Goal: Transaction & Acquisition: Purchase product/service

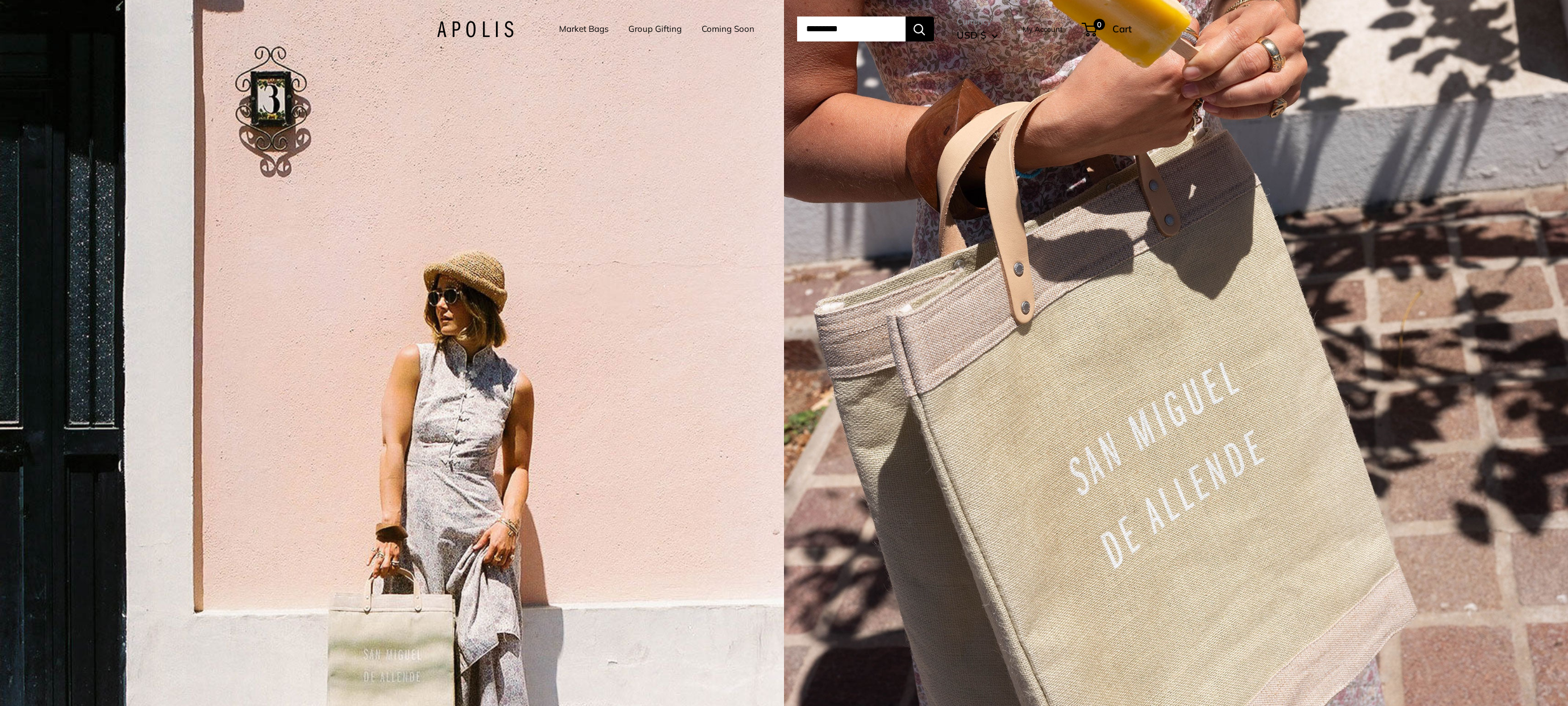
click at [635, 415] on div "3 / 5" at bounding box center [391, 353] width 784 height 706
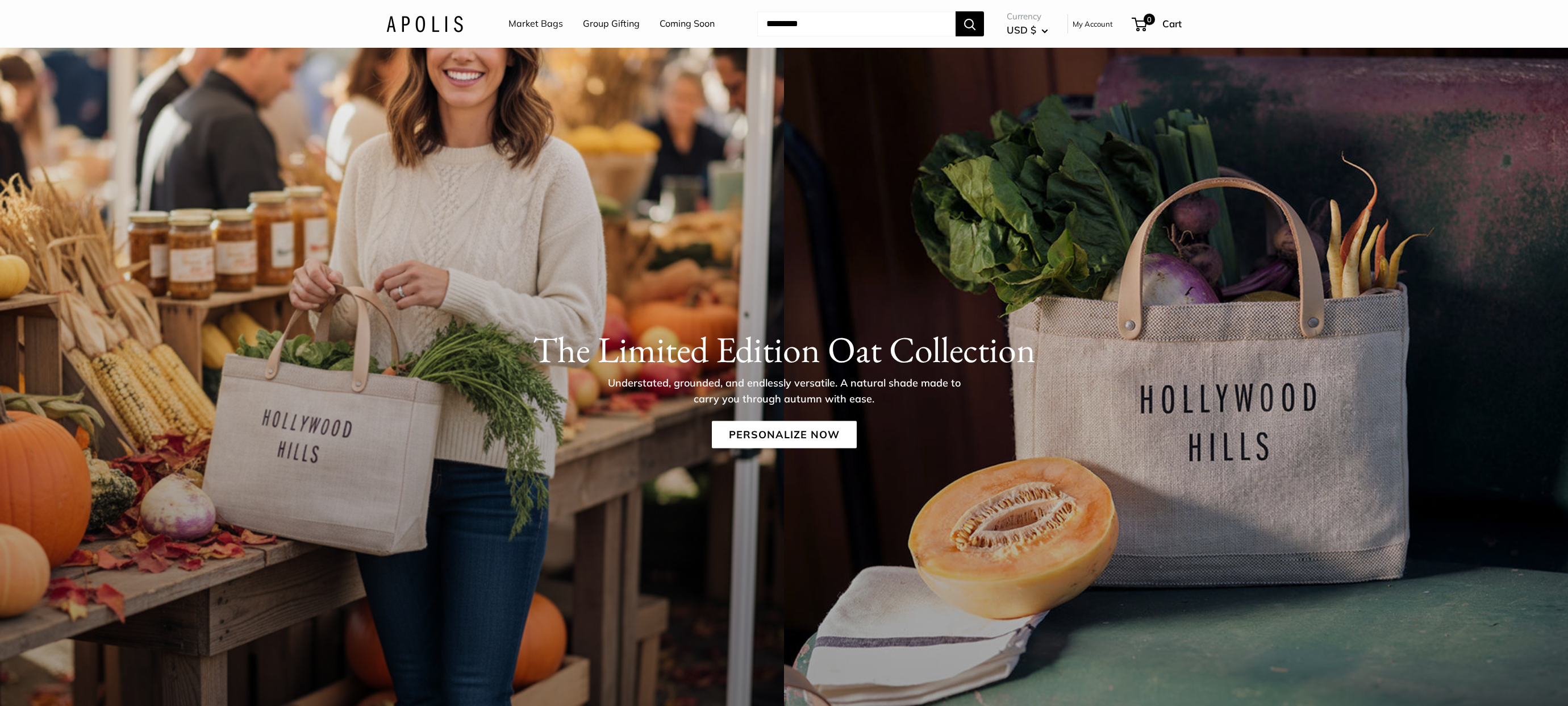
scroll to position [124, 0]
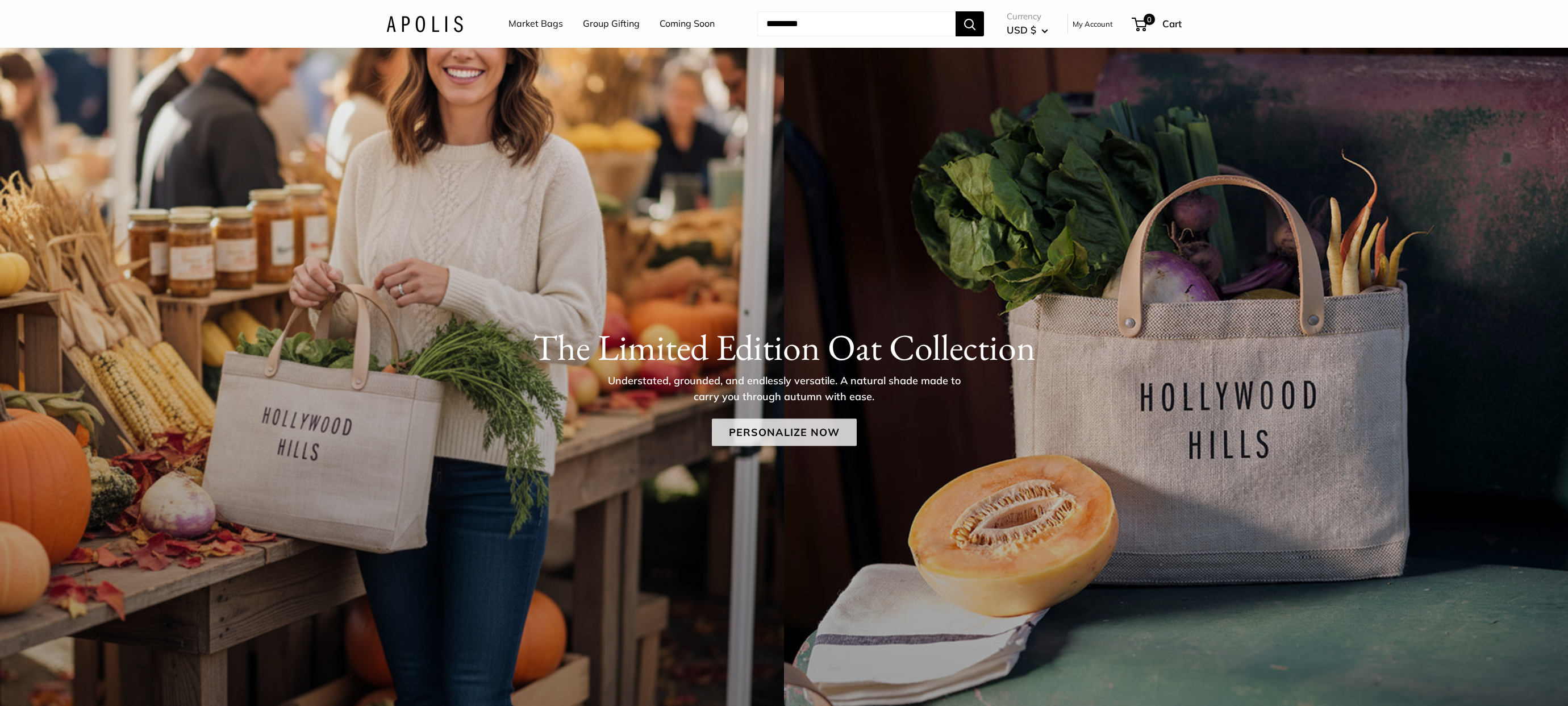
click at [812, 423] on link "Personalize Now" at bounding box center [784, 432] width 145 height 27
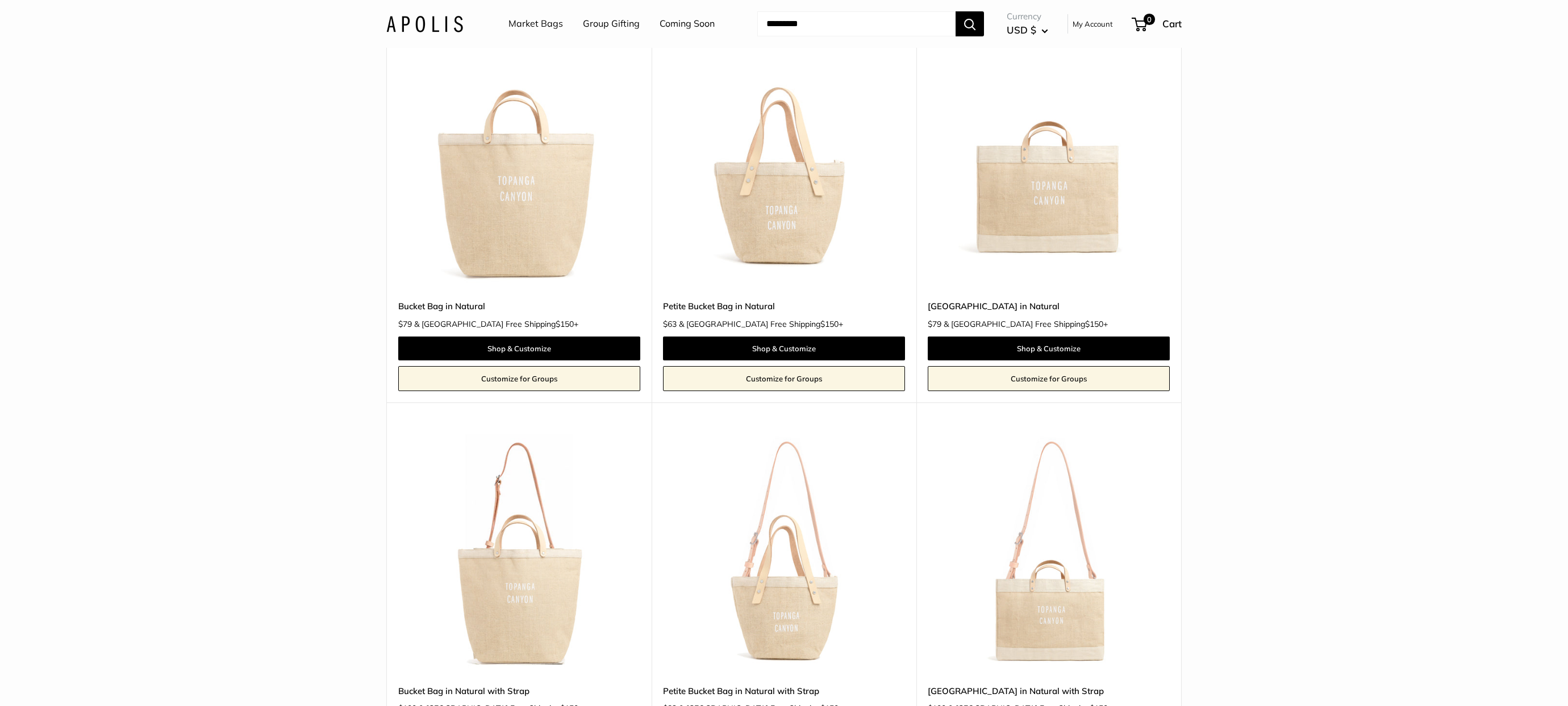
scroll to position [1809, 0]
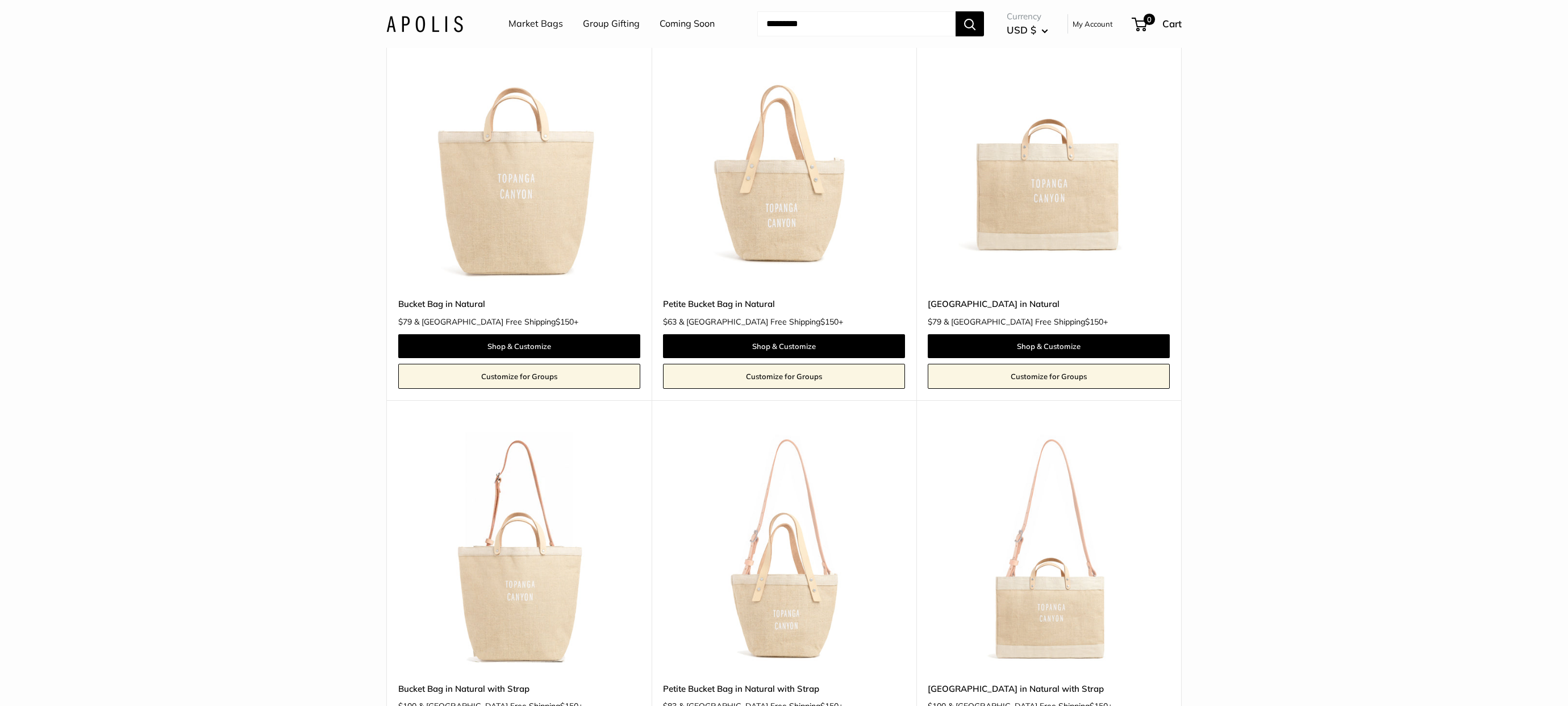
click at [0, 0] on img at bounding box center [0, 0] width 0 height 0
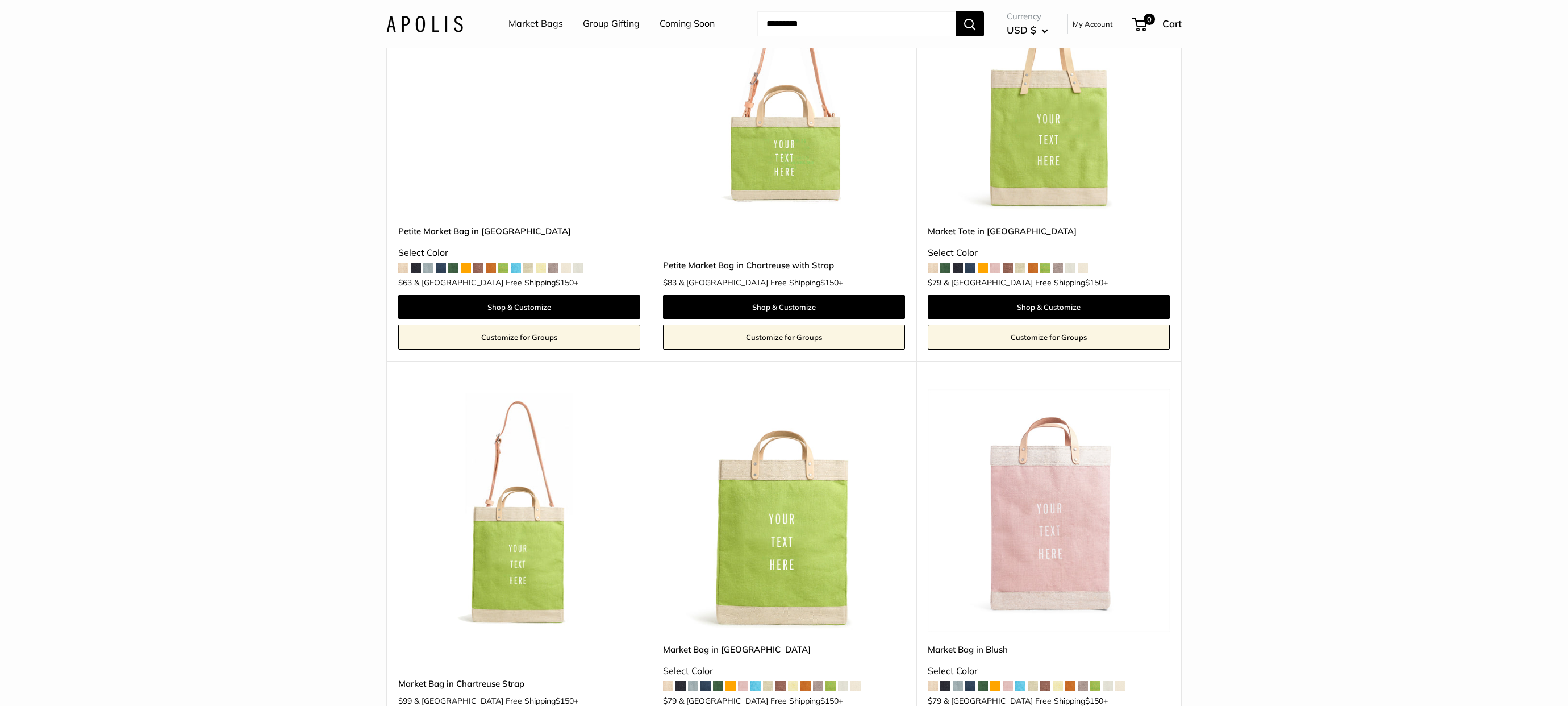
scroll to position [4468, 0]
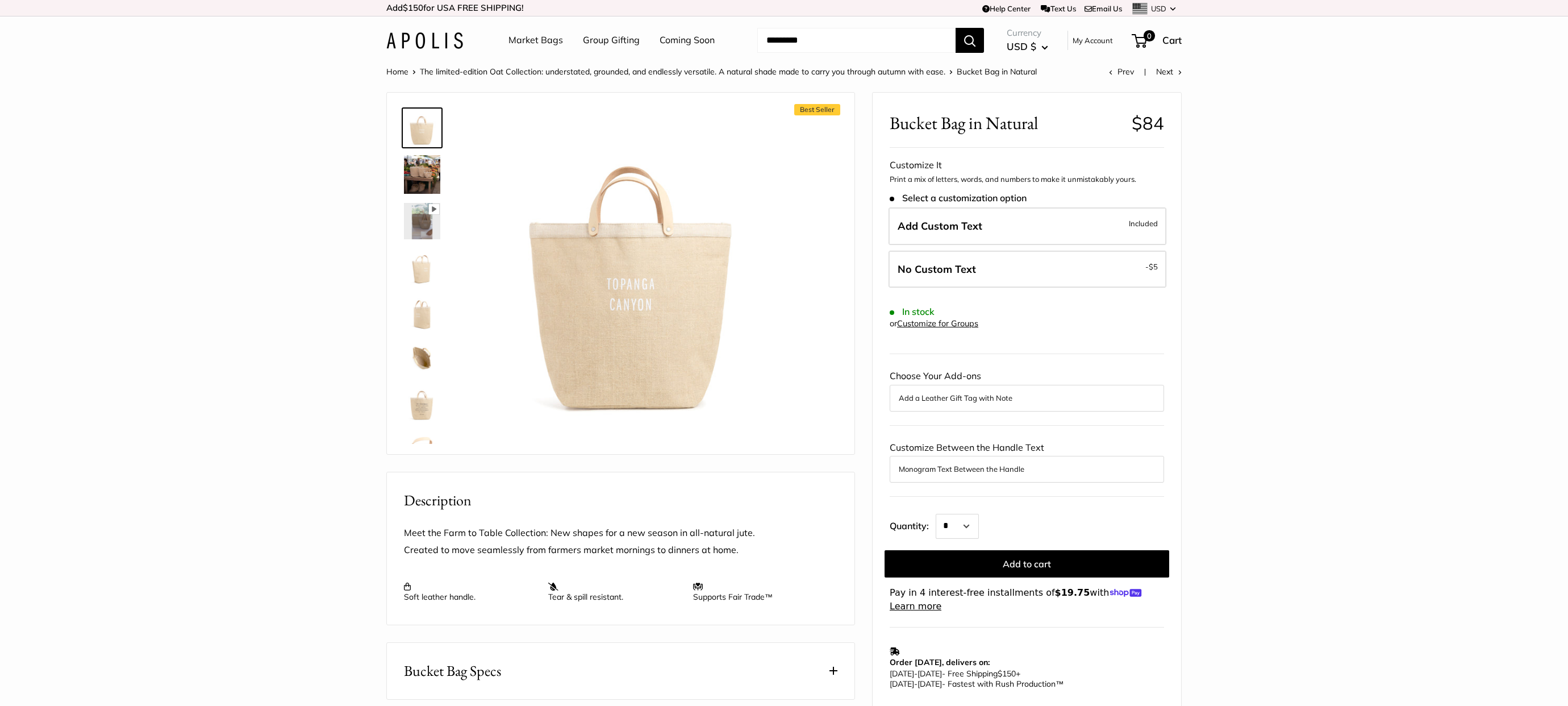
click at [416, 240] on link at bounding box center [422, 221] width 41 height 41
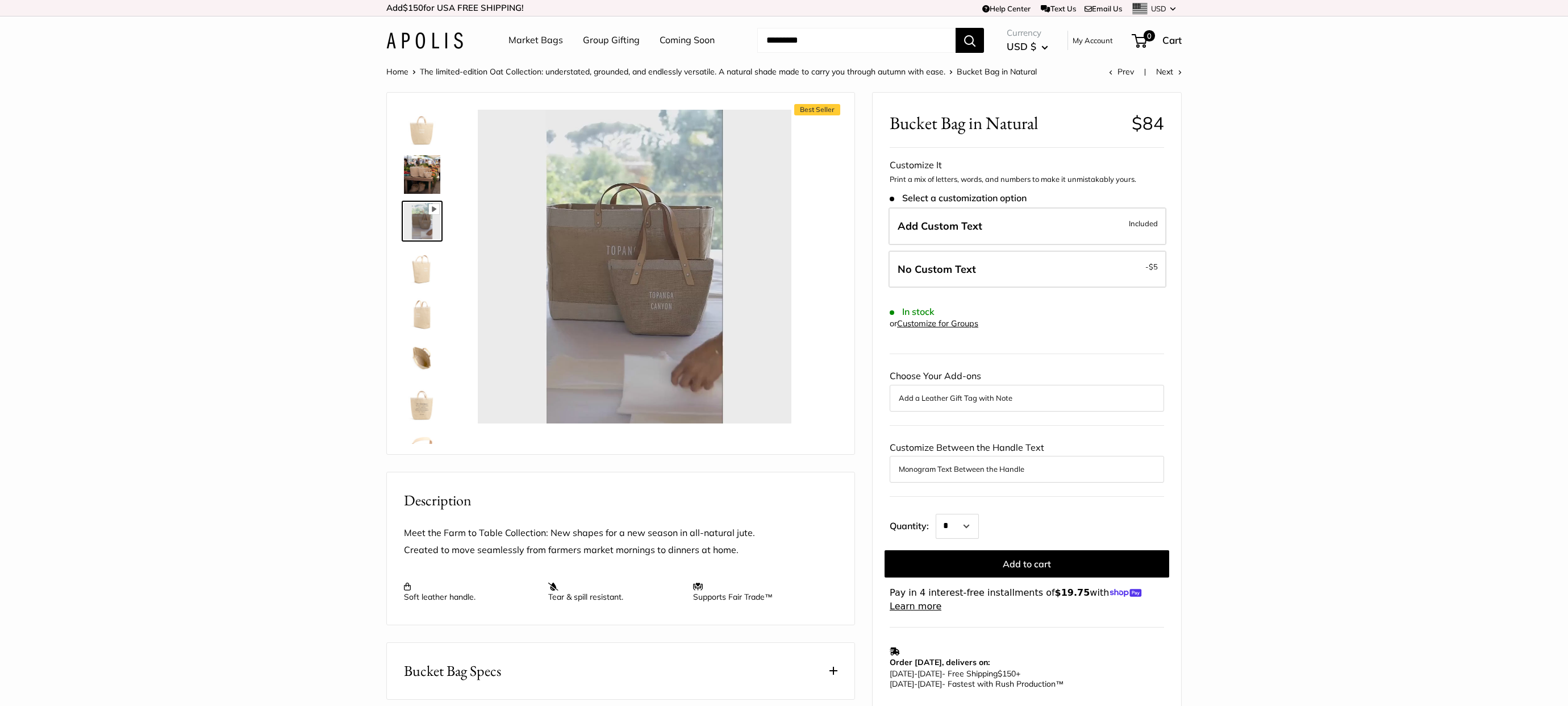
type input "*"
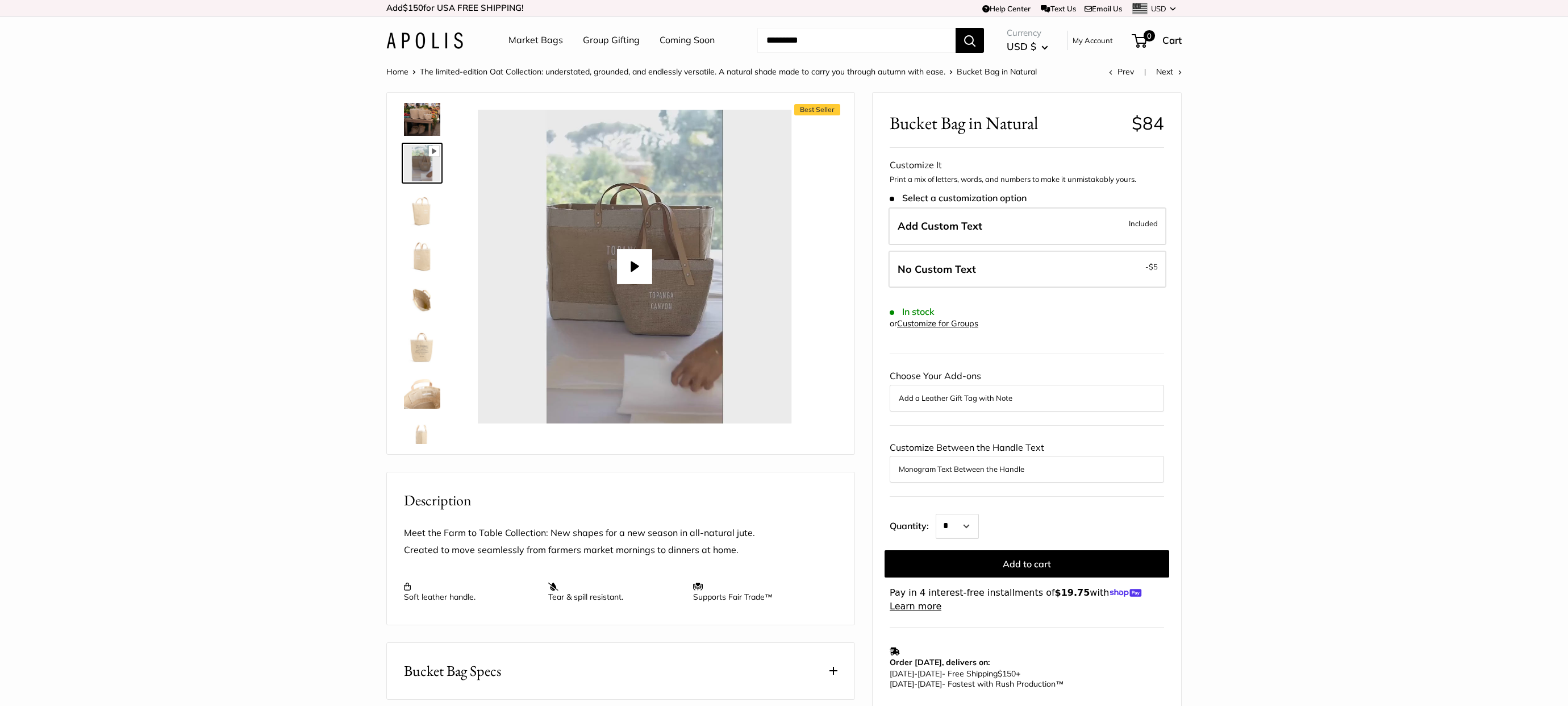
scroll to position [56, 0]
